Goal: Navigation & Orientation: Find specific page/section

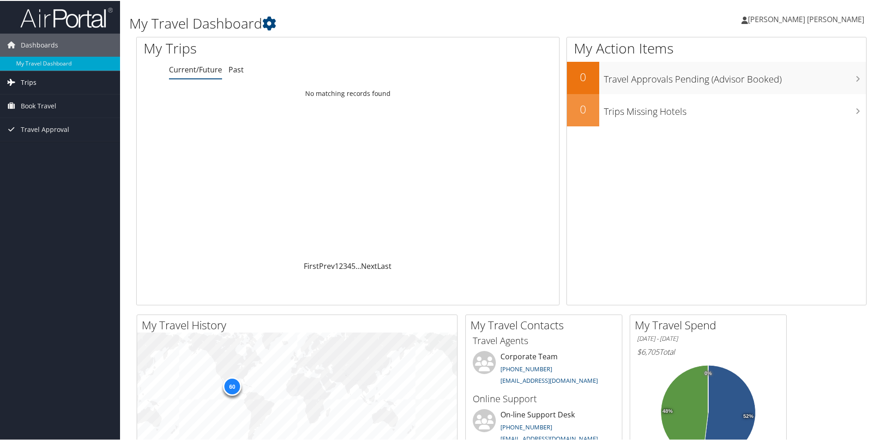
click at [43, 81] on link "Trips" at bounding box center [60, 81] width 120 height 23
click at [56, 130] on link "Trips Missing Hotels" at bounding box center [60, 128] width 120 height 14
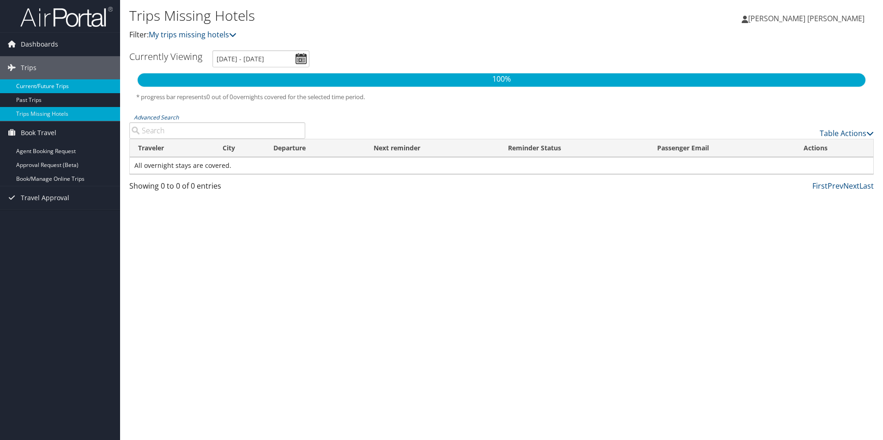
click at [52, 85] on link "Current/Future Trips" at bounding box center [60, 86] width 120 height 14
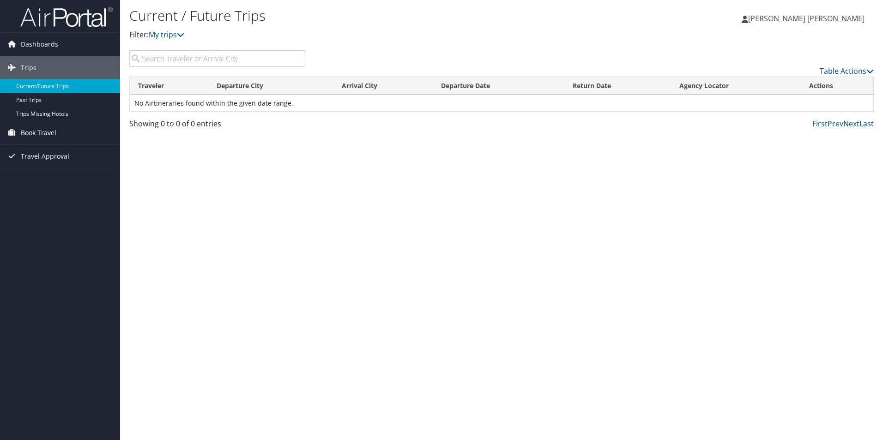
click at [38, 134] on span "Book Travel" at bounding box center [39, 132] width 36 height 23
click at [64, 179] on link "Book/Manage Online Trips" at bounding box center [60, 179] width 120 height 14
